Goal: Task Accomplishment & Management: Use online tool/utility

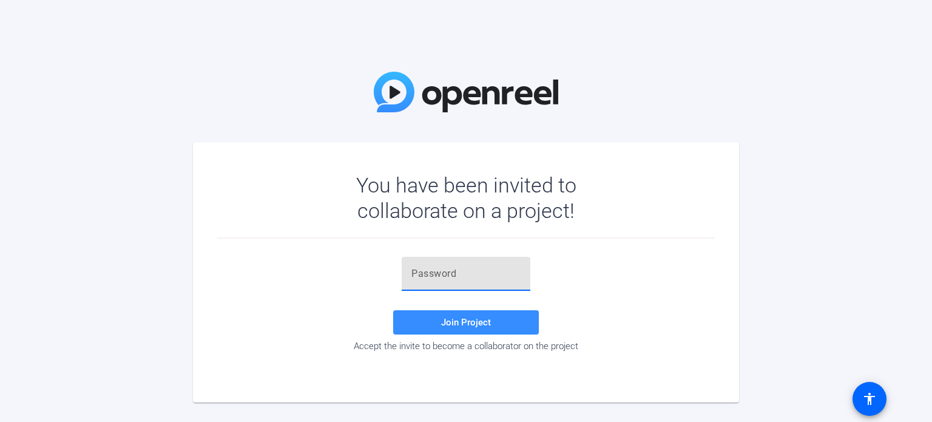
click at [472, 279] on input "text" at bounding box center [466, 273] width 109 height 15
paste input ",=[hy("
type input ",=[hy("
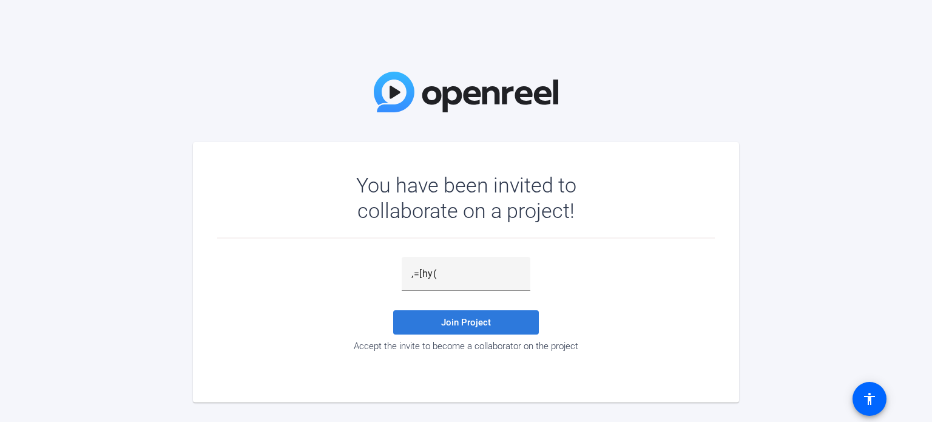
click at [449, 317] on span "Join Project" at bounding box center [466, 322] width 50 height 11
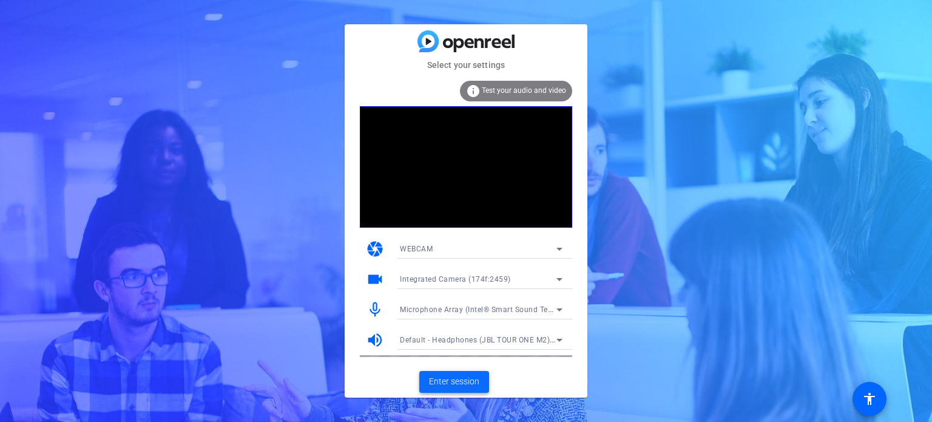
click at [438, 353] on span at bounding box center [454, 381] width 70 height 29
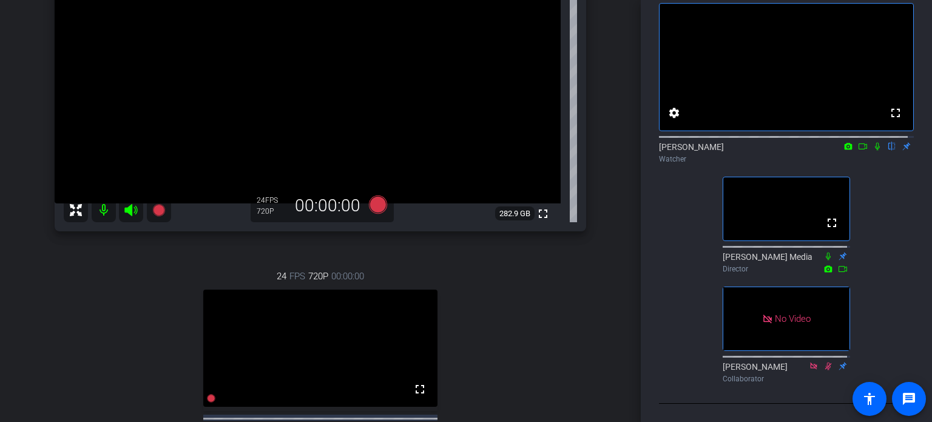
scroll to position [155, 0]
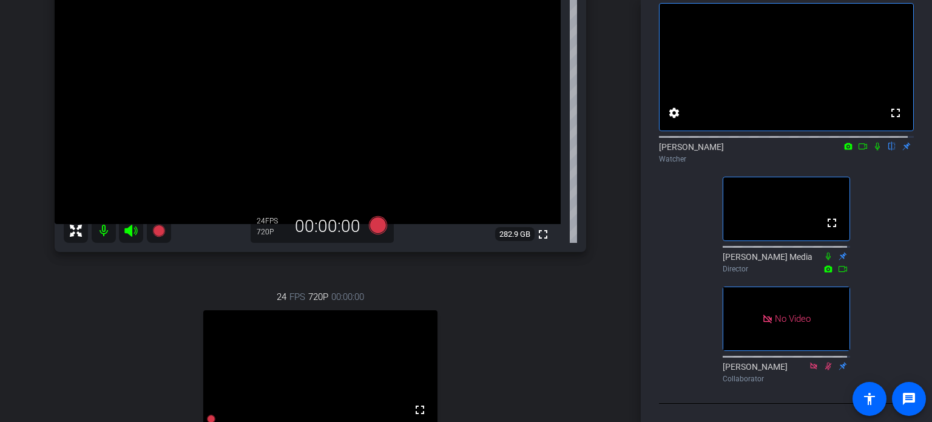
click at [791, 142] on icon at bounding box center [863, 146] width 10 height 8
click at [791, 142] on icon at bounding box center [892, 146] width 10 height 8
click at [791, 143] on icon at bounding box center [877, 146] width 7 height 7
click at [791, 143] on icon at bounding box center [878, 147] width 7 height 8
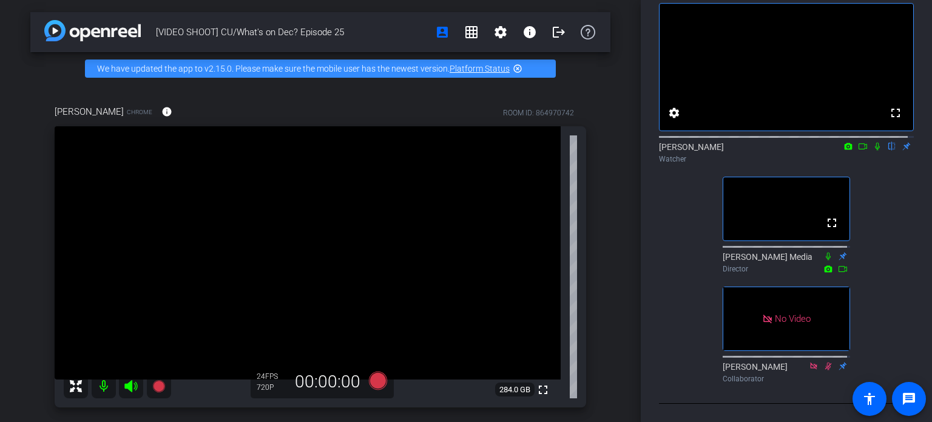
scroll to position [61, 0]
